Goal: Find specific page/section: Find specific page/section

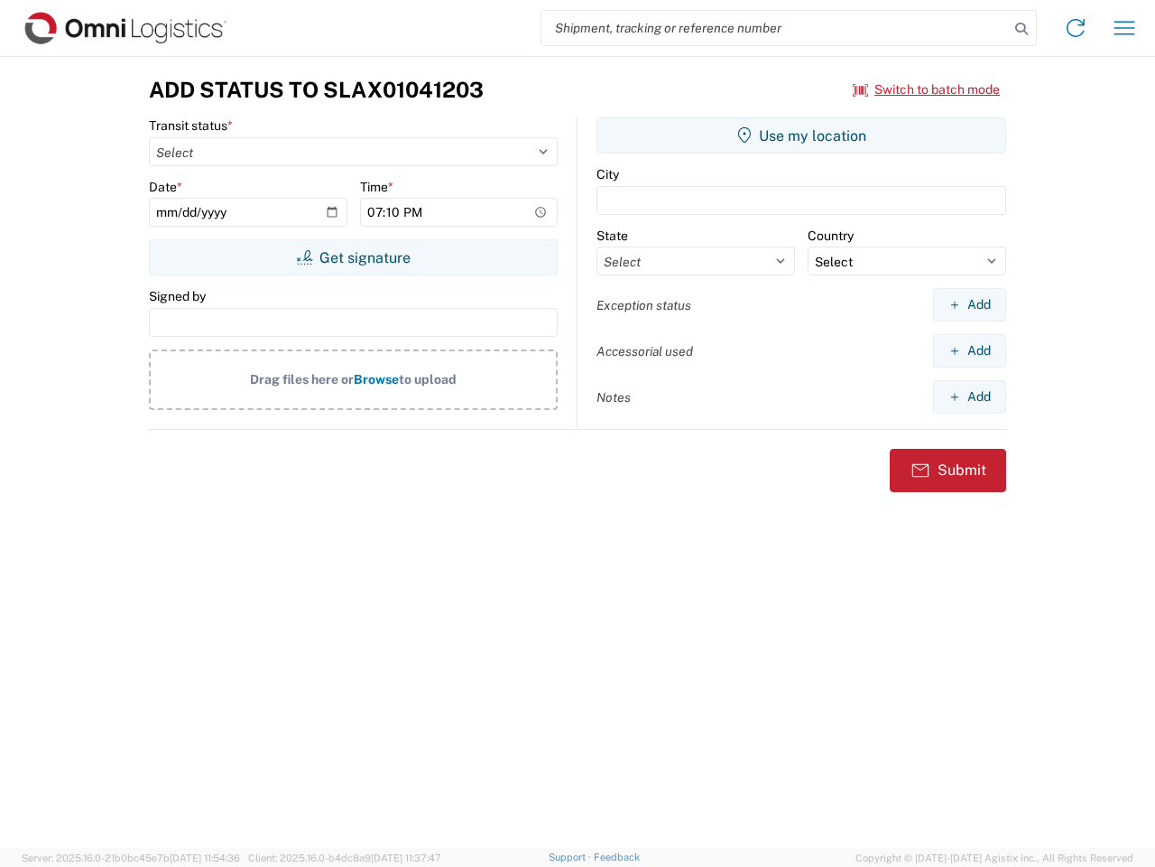
click at [775, 28] on input "search" at bounding box center [776, 28] width 468 height 34
click at [1022, 29] on icon at bounding box center [1021, 28] width 25 height 25
click at [1076, 28] on icon at bounding box center [1076, 28] width 29 height 29
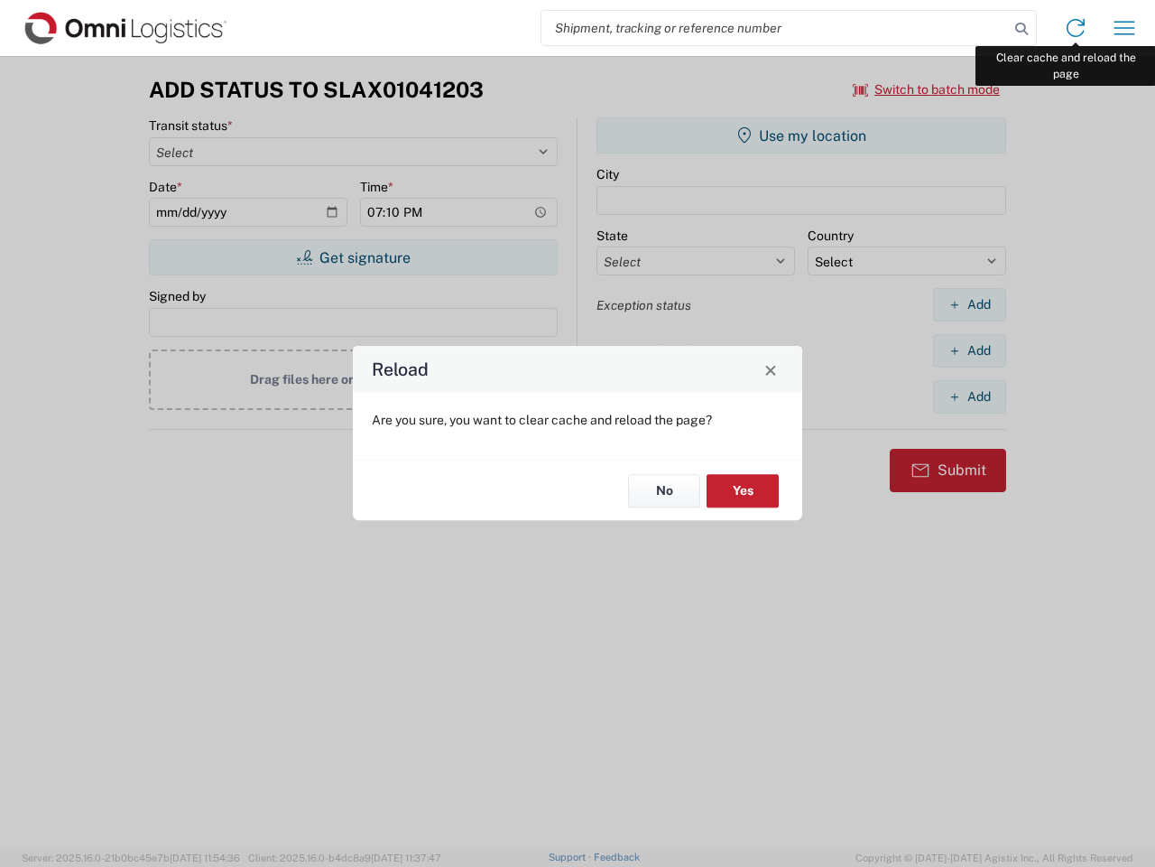
click at [1125, 28] on div "Reload Are you sure, you want to clear cache and reload the page? No Yes" at bounding box center [577, 433] width 1155 height 867
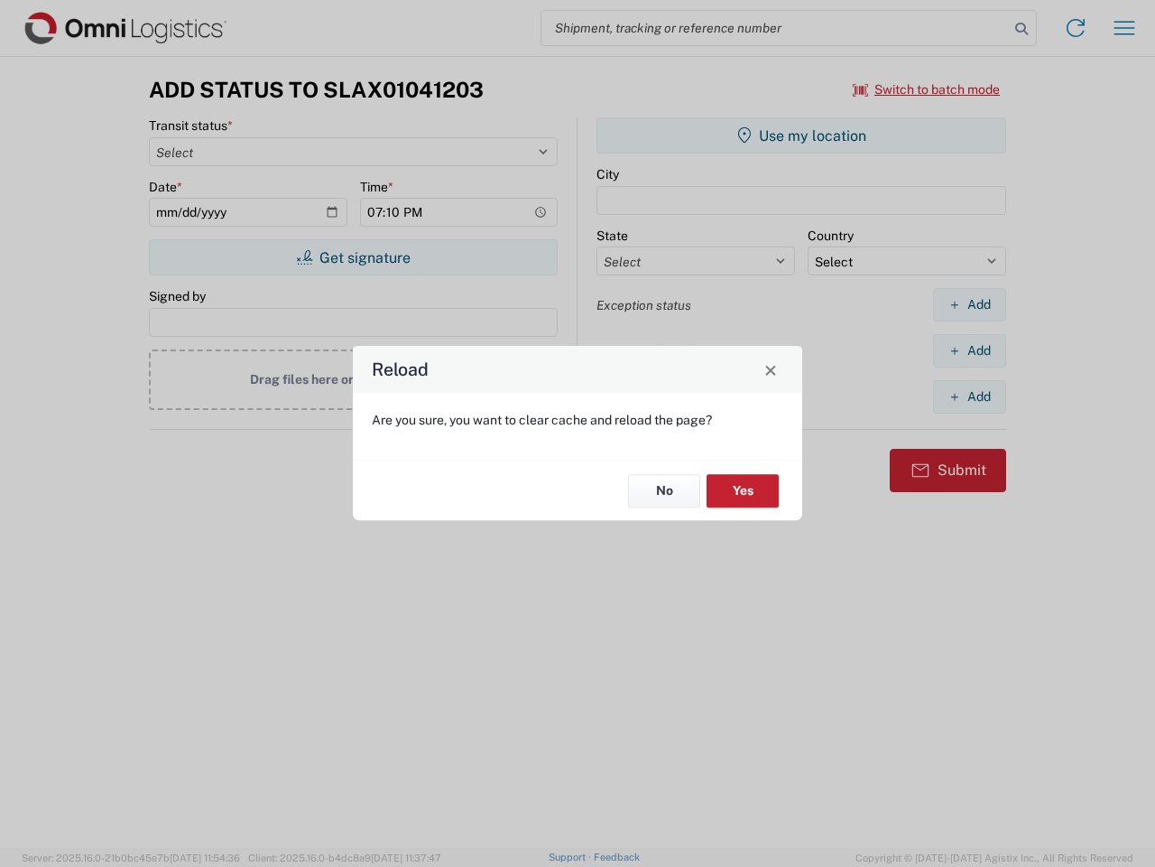
click at [927, 89] on div "Reload Are you sure, you want to clear cache and reload the page? No Yes" at bounding box center [577, 433] width 1155 height 867
click at [353, 257] on div "Reload Are you sure, you want to clear cache and reload the page? No Yes" at bounding box center [577, 433] width 1155 height 867
click at [802, 135] on div "Reload Are you sure, you want to clear cache and reload the page? No Yes" at bounding box center [577, 433] width 1155 height 867
click at [969, 304] on div "Reload Are you sure, you want to clear cache and reload the page? No Yes" at bounding box center [577, 433] width 1155 height 867
click at [969, 350] on div "Reload Are you sure, you want to clear cache and reload the page? No Yes" at bounding box center [577, 433] width 1155 height 867
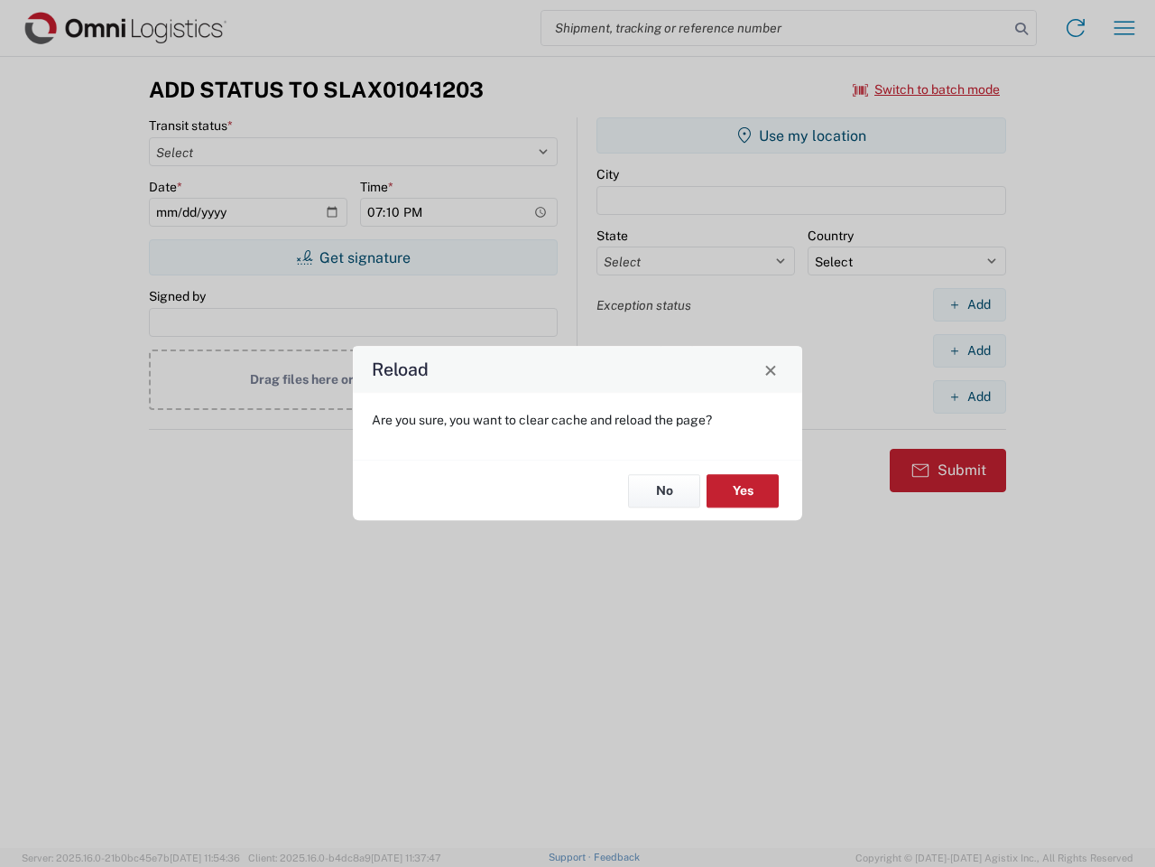
click at [969, 396] on div "Reload Are you sure, you want to clear cache and reload the page? No Yes" at bounding box center [577, 433] width 1155 height 867
